Goal: Transaction & Acquisition: Purchase product/service

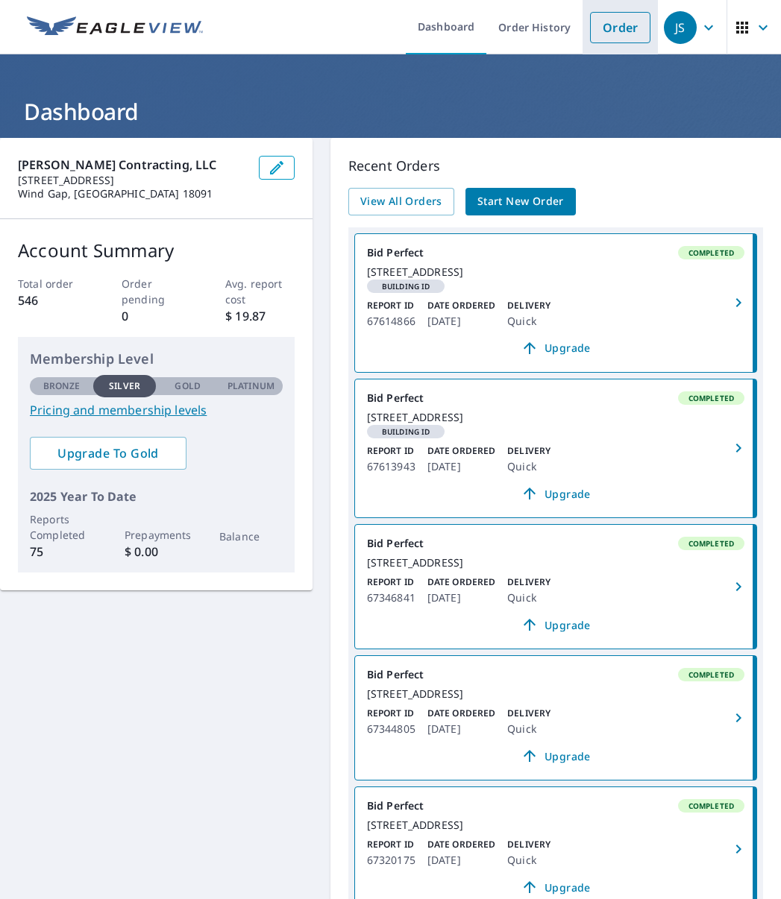
click at [603, 25] on link "Order" at bounding box center [620, 27] width 60 height 31
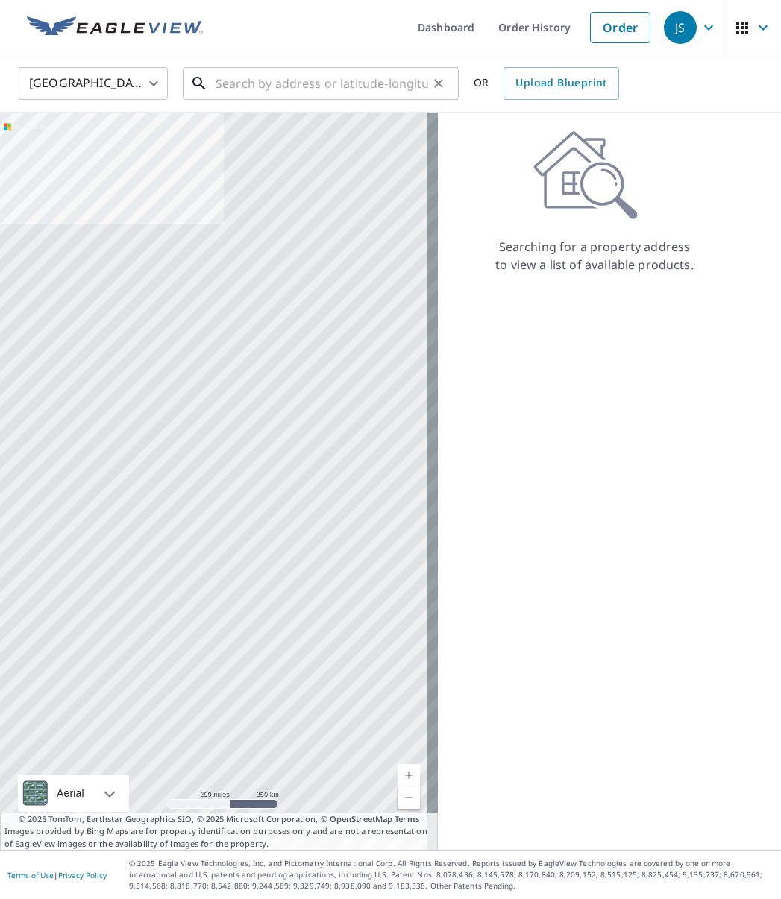
click at [356, 82] on input "text" at bounding box center [321, 84] width 212 height 42
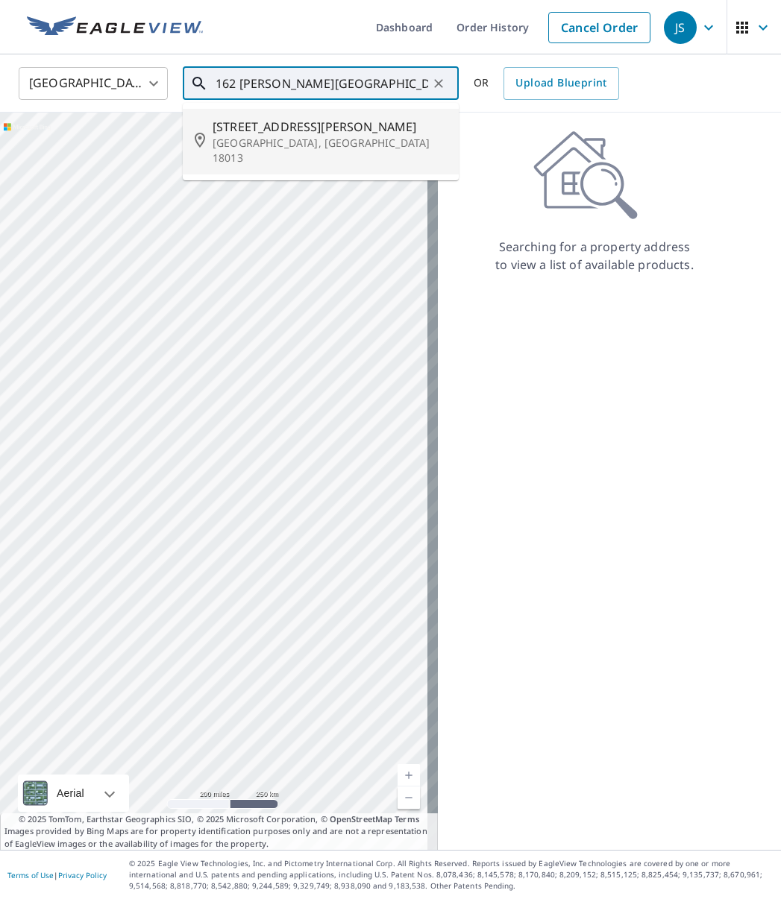
click at [300, 133] on span "[STREET_ADDRESS][PERSON_NAME]" at bounding box center [329, 127] width 234 height 18
type input "[STREET_ADDRESS][PERSON_NAME]"
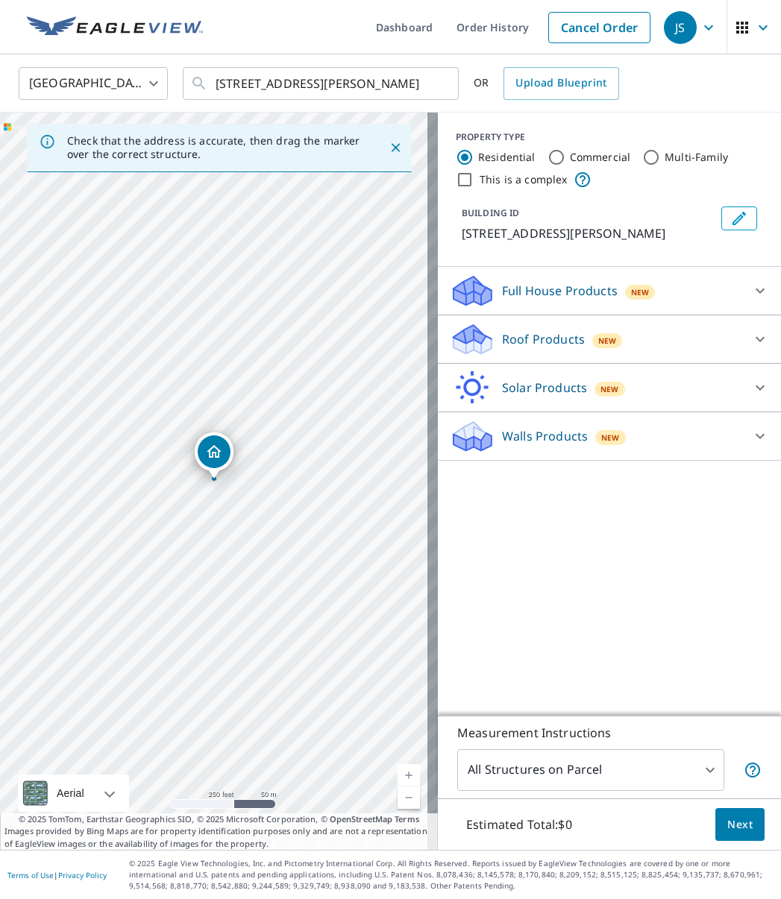
click at [511, 336] on p "Roof Products" at bounding box center [543, 339] width 83 height 18
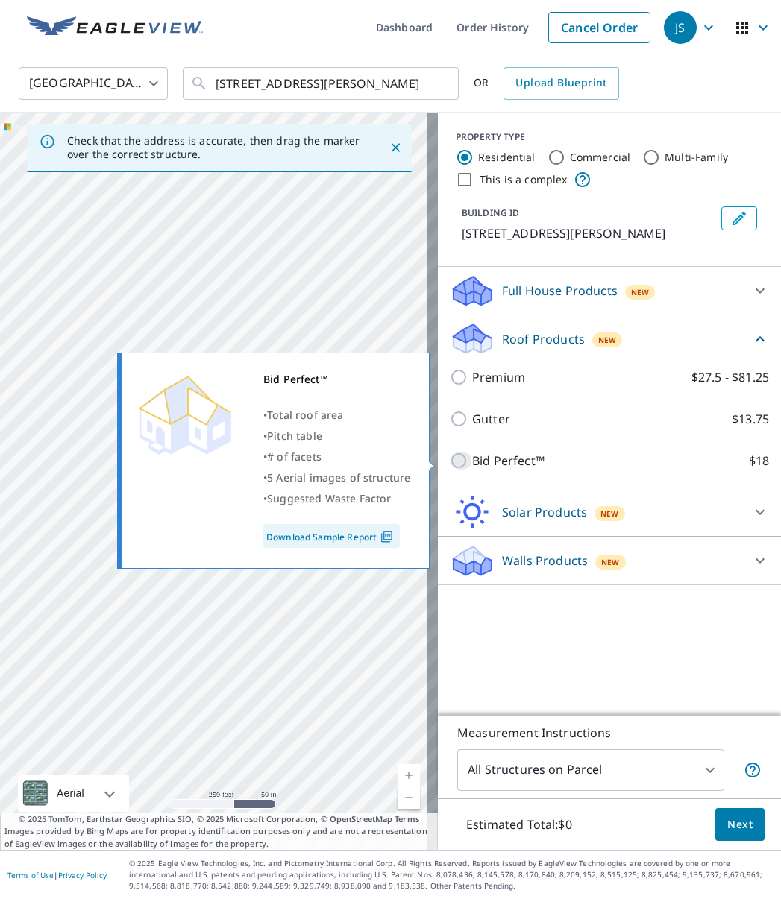
click at [450, 464] on input "Bid Perfect™ $18" at bounding box center [461, 461] width 22 height 18
checkbox input "true"
type input "1"
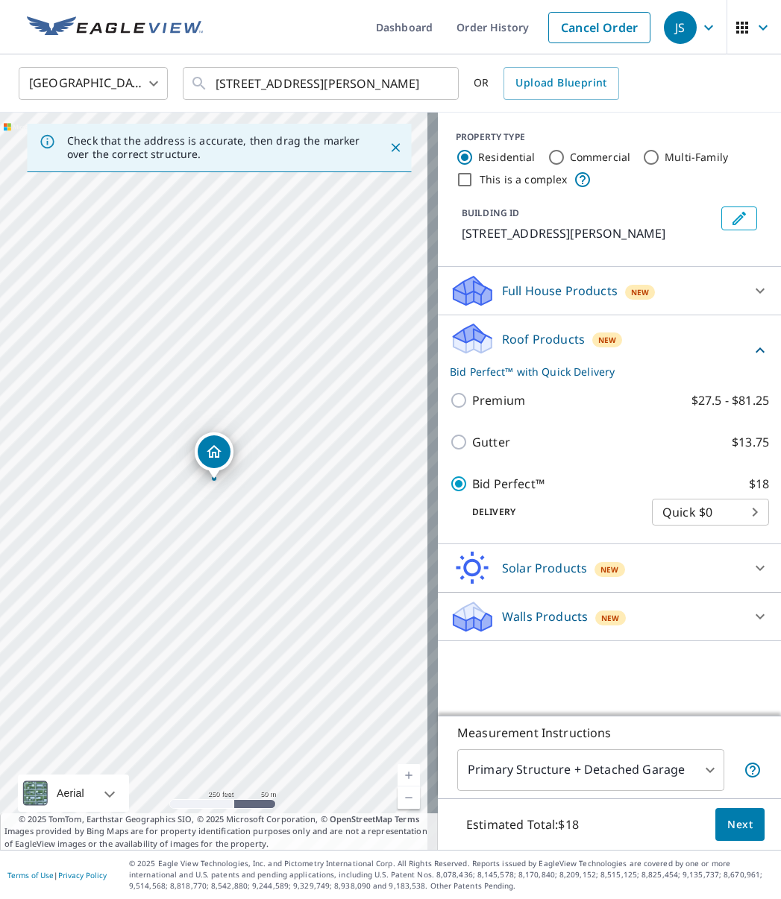
click at [727, 831] on span "Next" at bounding box center [739, 825] width 25 height 19
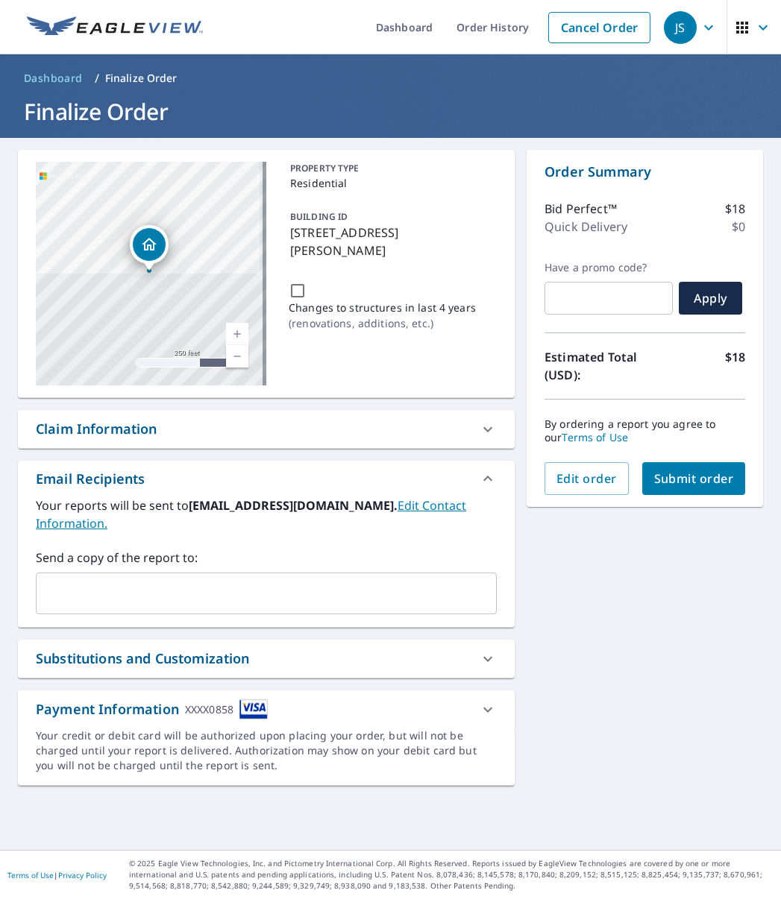
click at [258, 589] on input "text" at bounding box center [254, 593] width 425 height 28
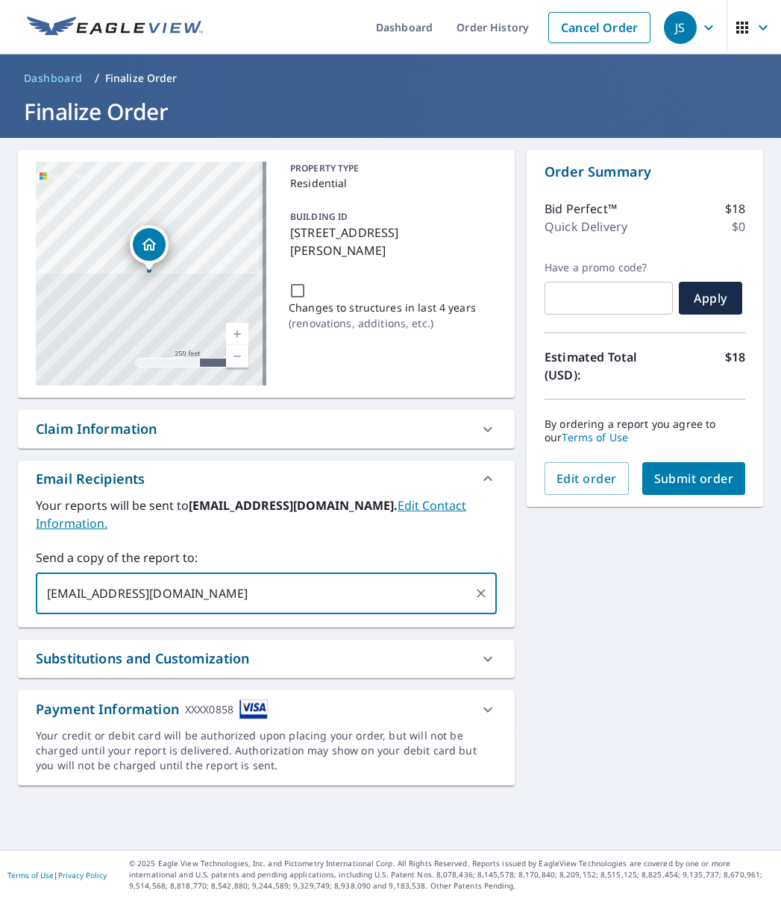
type input "[EMAIL_ADDRESS][DOMAIN_NAME]"
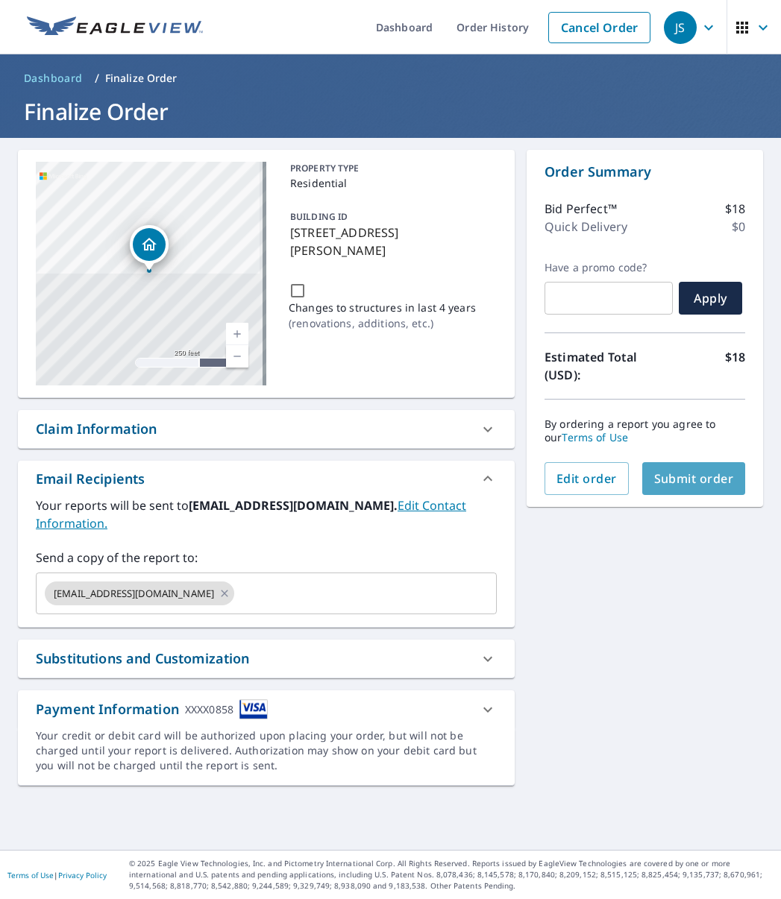
click at [687, 477] on span "Submit order" at bounding box center [694, 478] width 80 height 16
